Goal: Complete application form

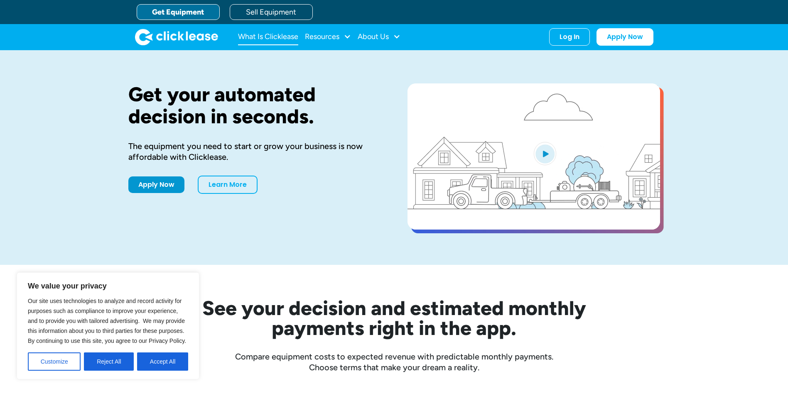
click at [284, 39] on link "What Is Clicklease" at bounding box center [268, 37] width 60 height 17
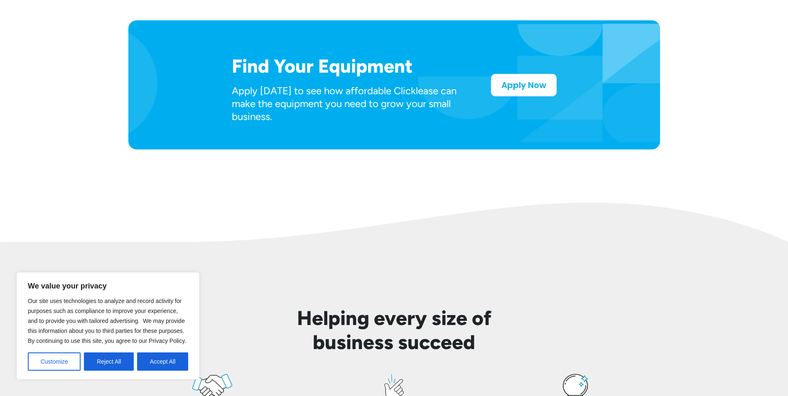
scroll to position [457, 0]
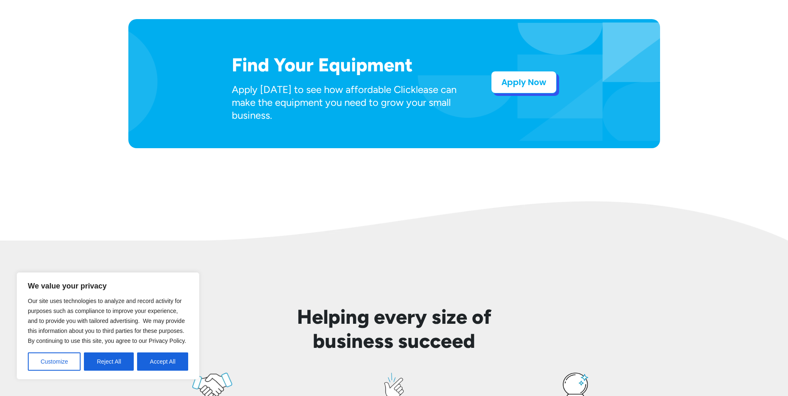
click at [515, 79] on link "Apply Now" at bounding box center [524, 82] width 66 height 22
